Goal: Information Seeking & Learning: Find contact information

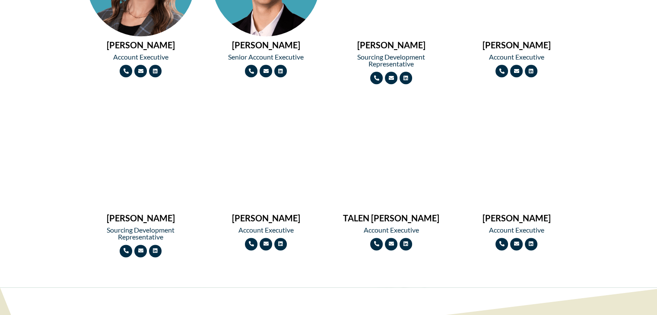
scroll to position [999, 0]
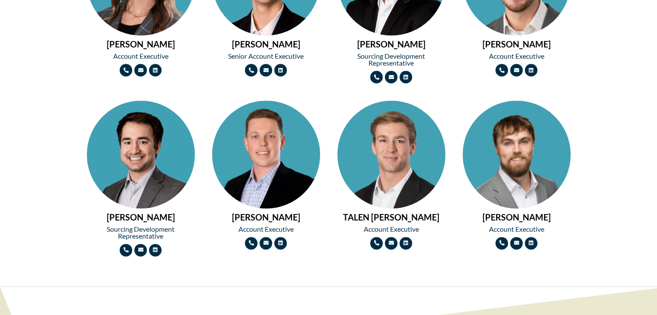
click at [525, 206] on img at bounding box center [517, 182] width 108 height 162
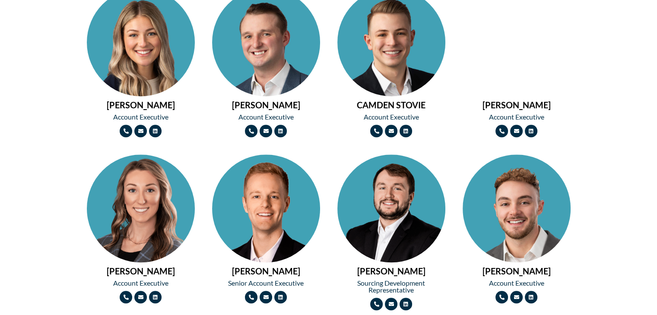
scroll to position [764, 0]
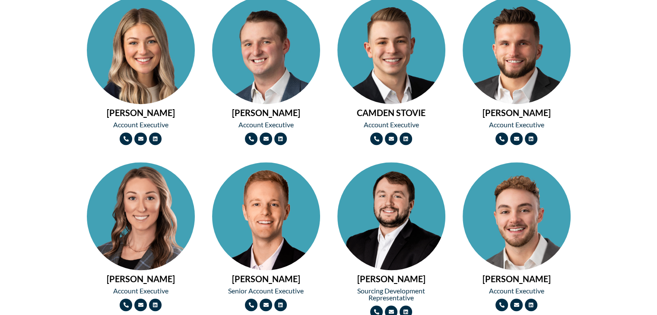
click at [375, 53] on img at bounding box center [391, 77] width 108 height 162
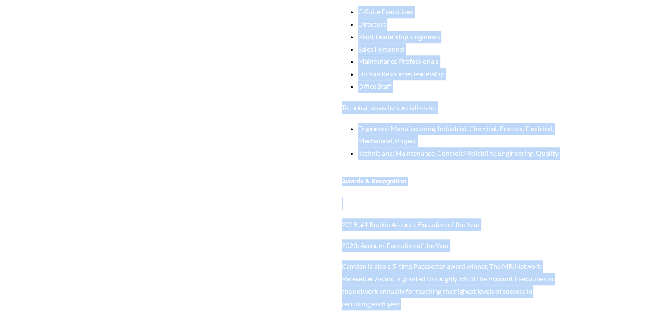
scroll to position [717, 0]
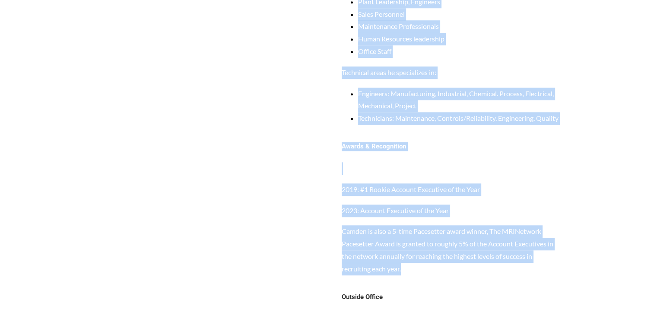
drag, startPoint x: 341, startPoint y: 168, endPoint x: 455, endPoint y: 118, distance: 124.8
click at [455, 118] on div "Skills/Areas of Focus Partnering with manufacturing organizations in attracting…" at bounding box center [452, 8] width 238 height 250
copy div "Partnering with manufacturing organizations in attracting, recruiting, hiring, …"
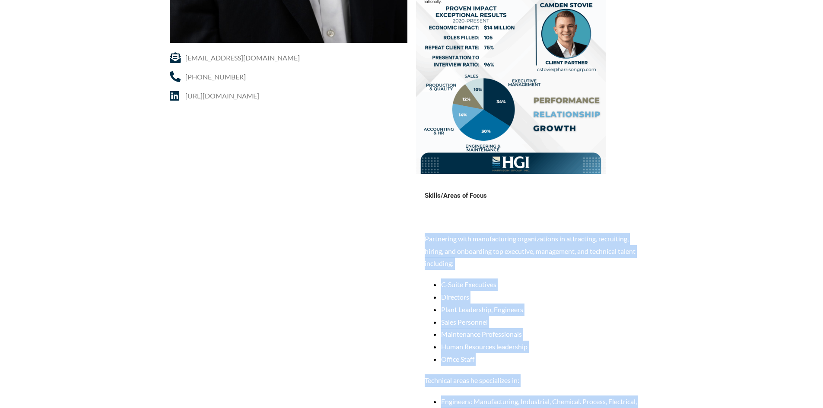
scroll to position [631, 0]
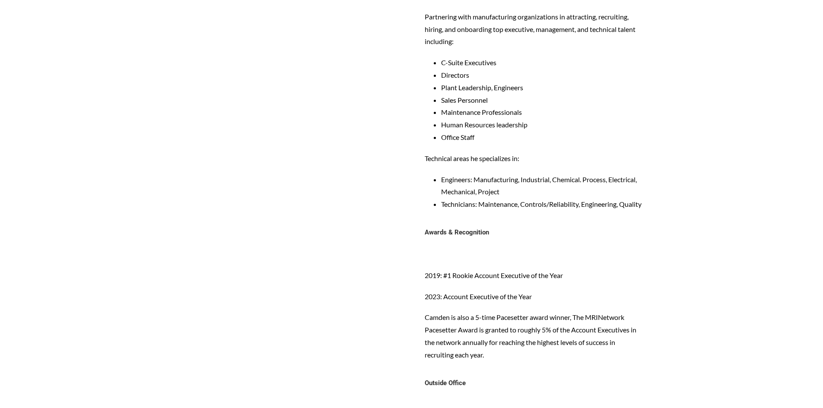
click at [611, 264] on div "Awards & Recognition 2019: #1 Rookie Account Executive of the Year 2023: Accoun…" at bounding box center [535, 299] width 220 height 142
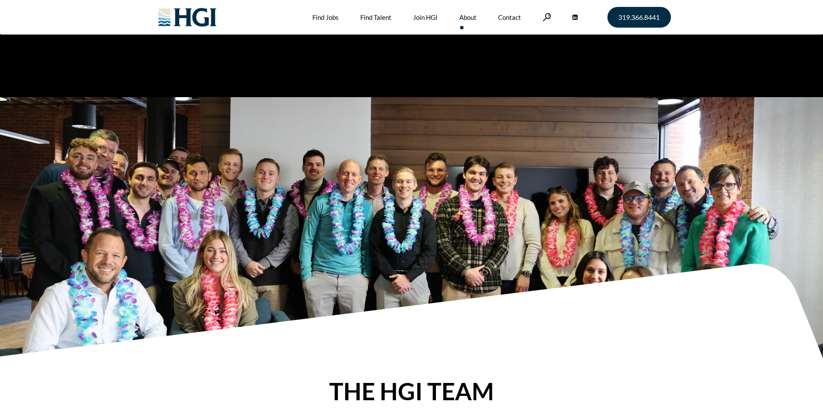
scroll to position [955, 0]
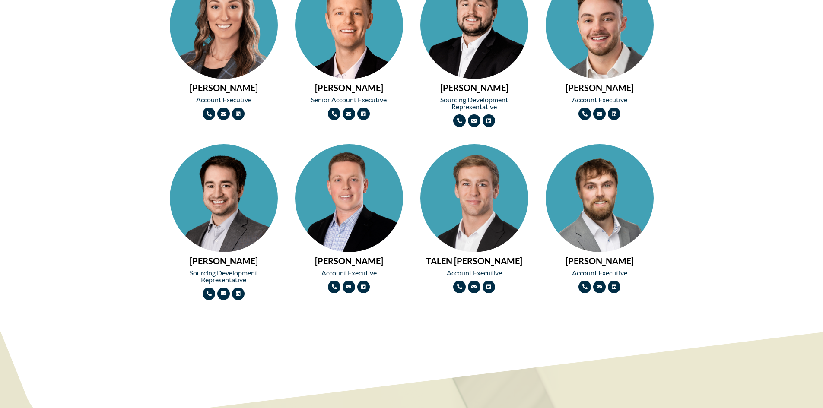
click at [618, 206] on img at bounding box center [600, 225] width 108 height 162
click at [245, 197] on img at bounding box center [224, 225] width 108 height 162
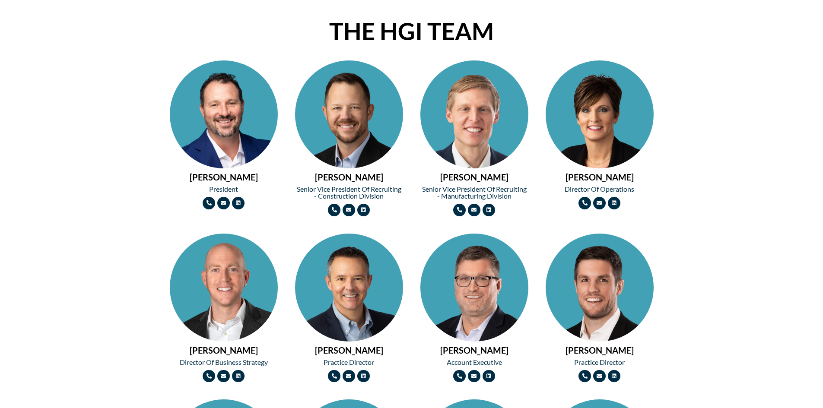
scroll to position [221, 0]
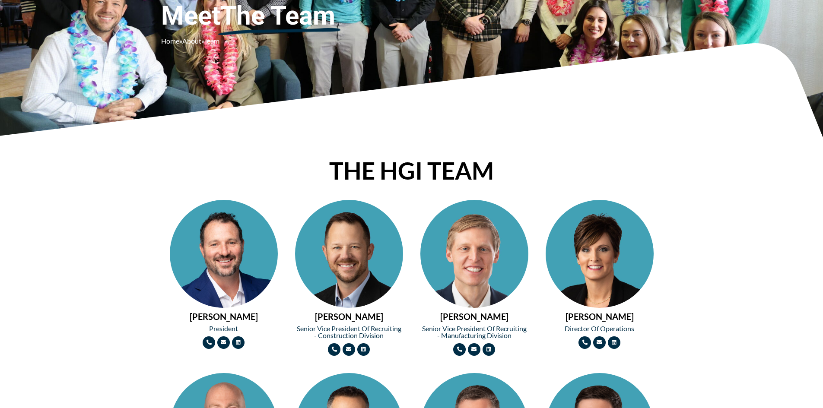
click at [237, 262] on img at bounding box center [224, 281] width 108 height 162
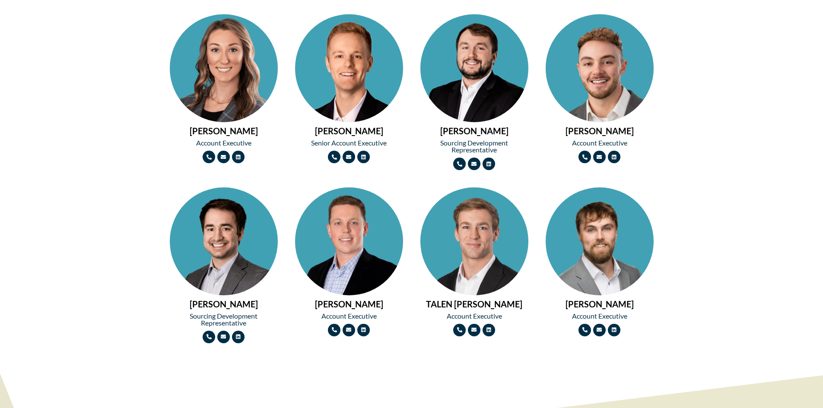
scroll to position [907, 0]
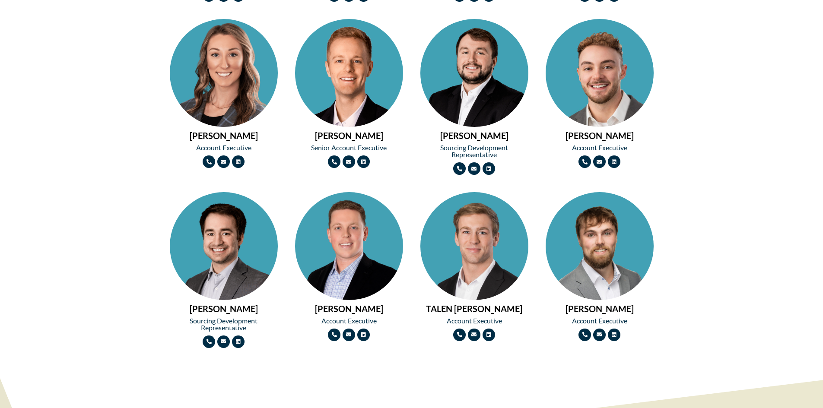
click at [365, 83] on img at bounding box center [349, 100] width 108 height 162
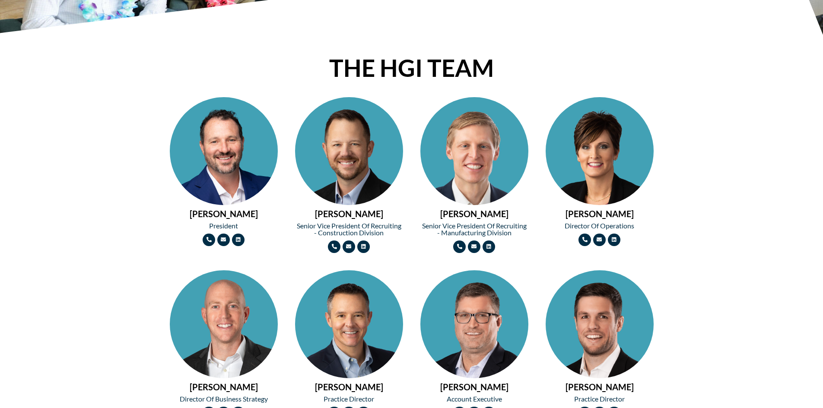
scroll to position [432, 0]
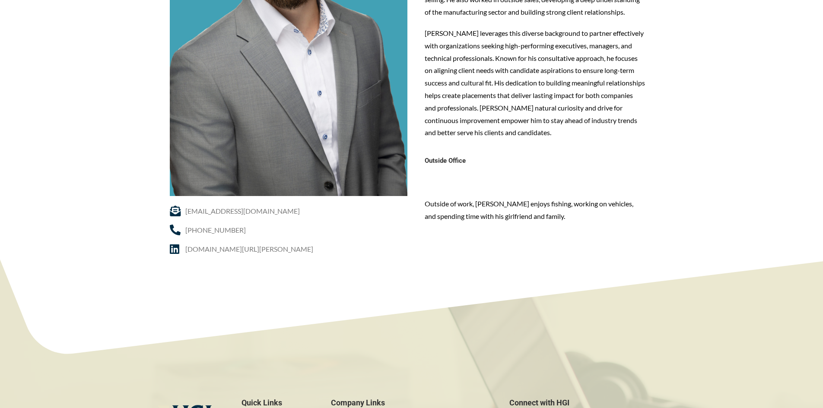
scroll to position [259, 0]
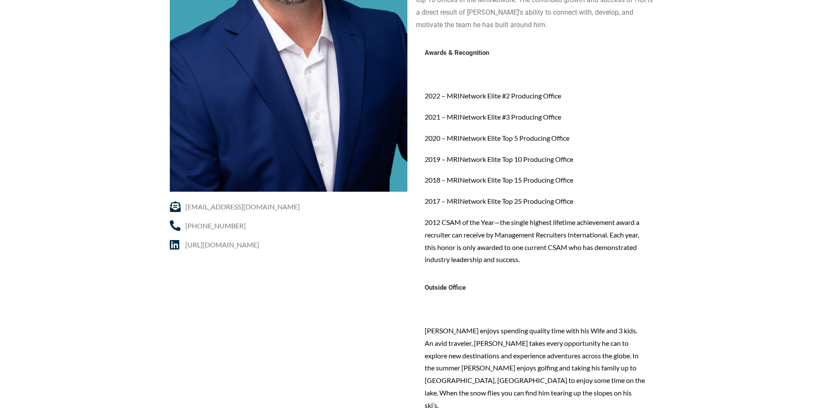
scroll to position [259, 0]
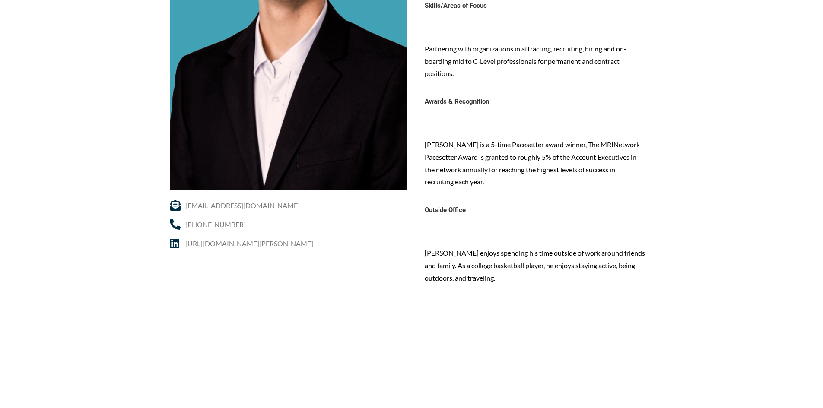
scroll to position [259, 0]
